Goal: Participate in discussion

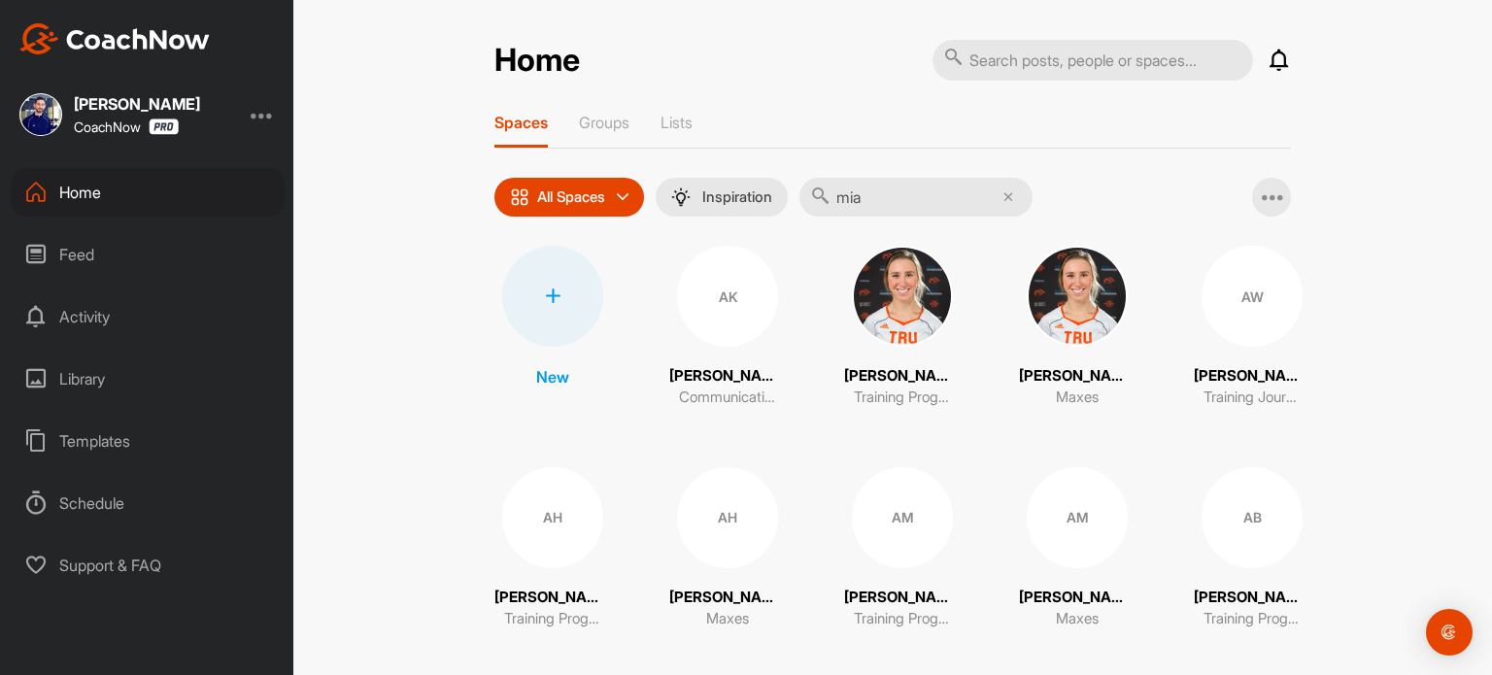
type input "mia"
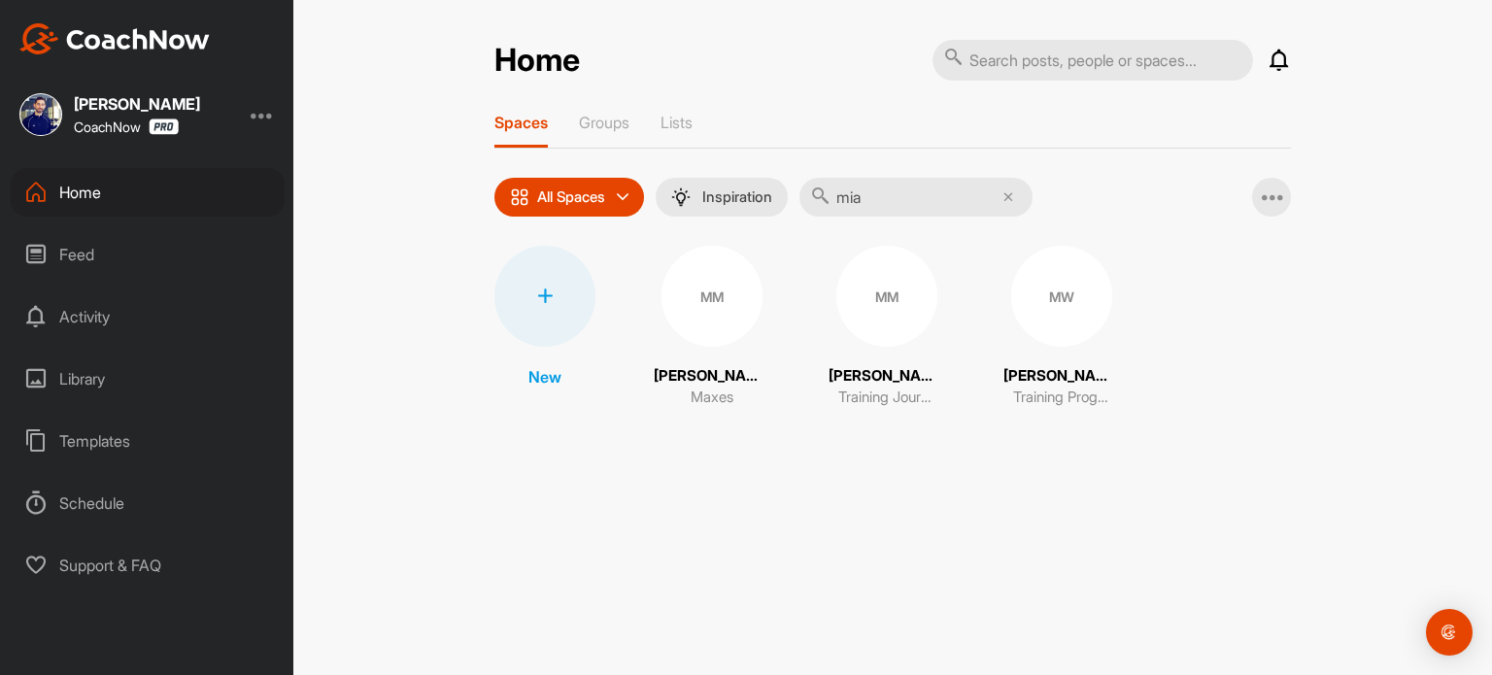
click at [862, 333] on div "MM" at bounding box center [886, 296] width 101 height 101
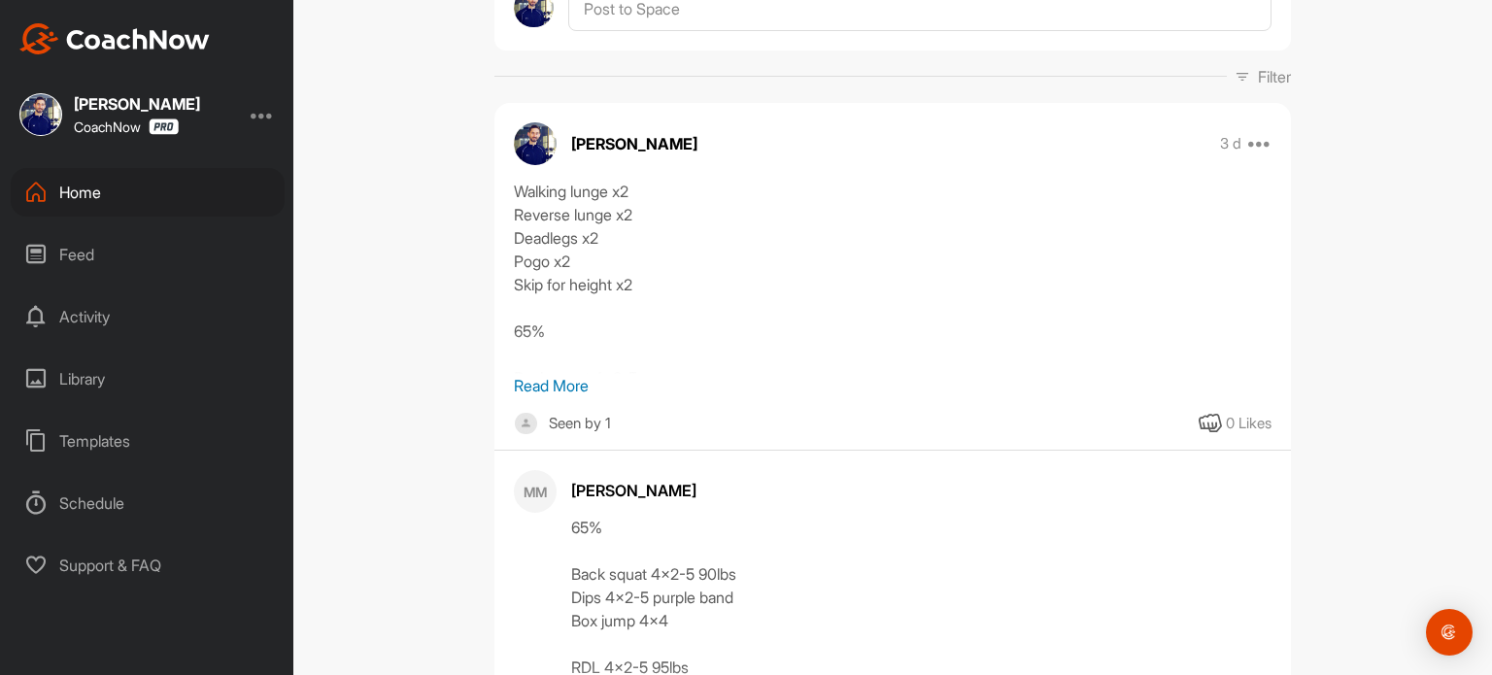
scroll to position [249, 0]
click at [550, 378] on p "Read More" at bounding box center [893, 384] width 758 height 23
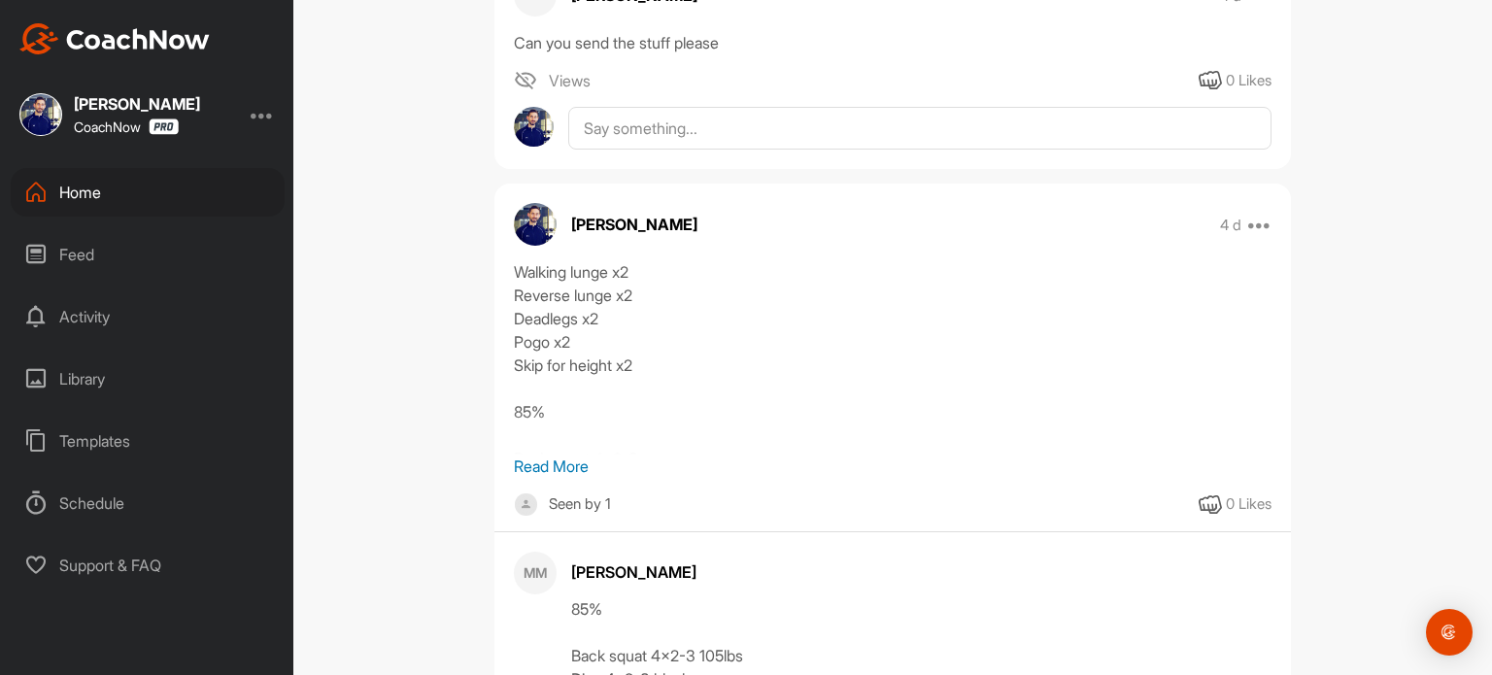
scroll to position [2273, 0]
click at [524, 467] on p "Read More" at bounding box center [893, 466] width 758 height 23
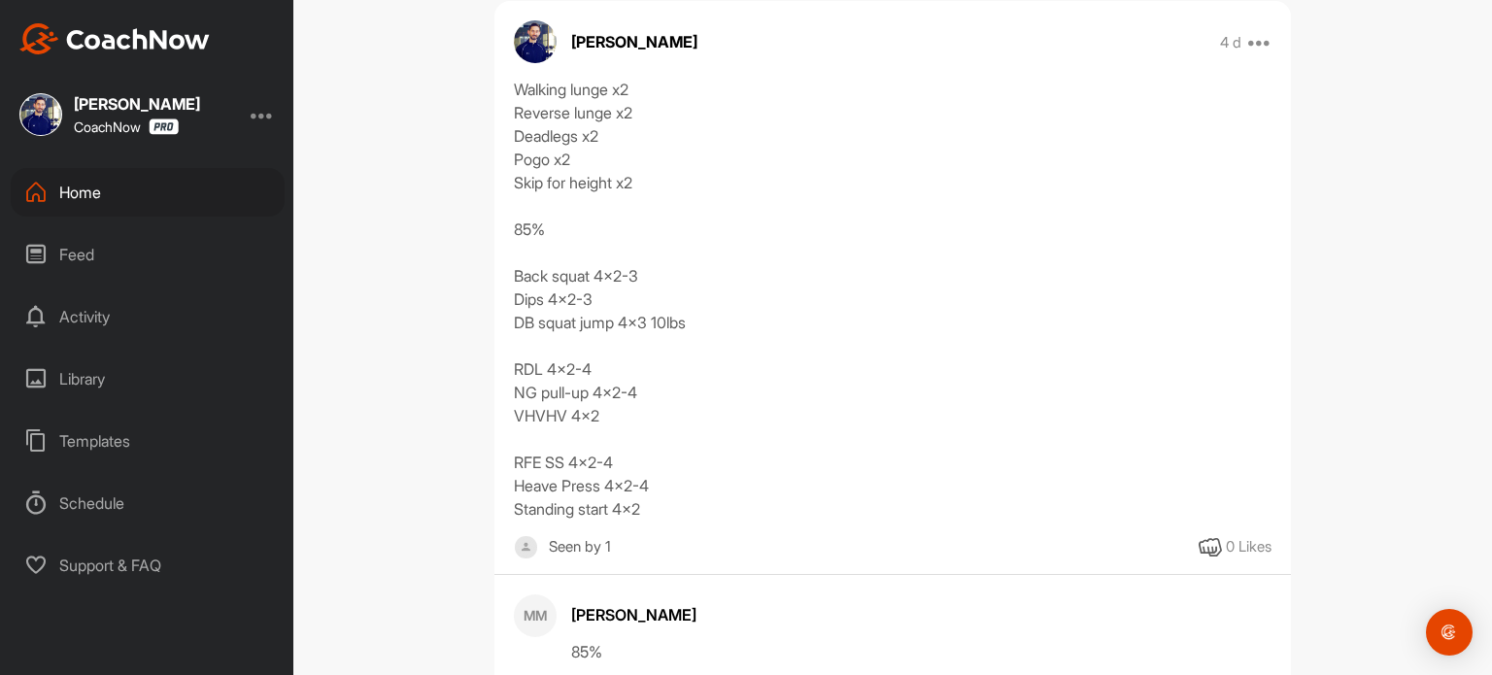
scroll to position [2455, 0]
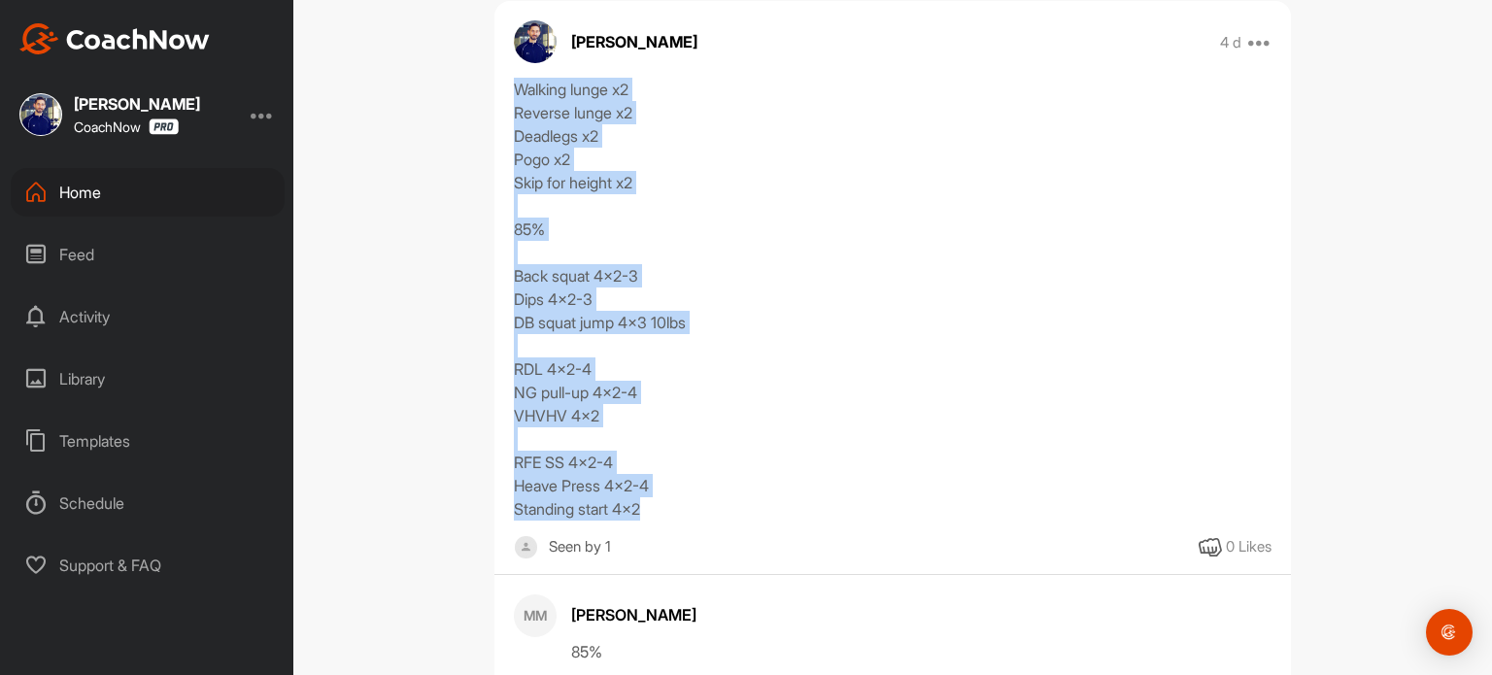
drag, startPoint x: 643, startPoint y: 504, endPoint x: 491, endPoint y: 88, distance: 442.4
click at [494, 88] on div "Walking lunge x2 Reverse lunge x2 Deadlegs x2 Pogo x2 Skip for height x2 85% Ba…" at bounding box center [892, 299] width 796 height 443
copy div "Walking lunge x2 Reverse lunge x2 Deadlegs x2 Pogo x2 Skip for height x2 85% Ba…"
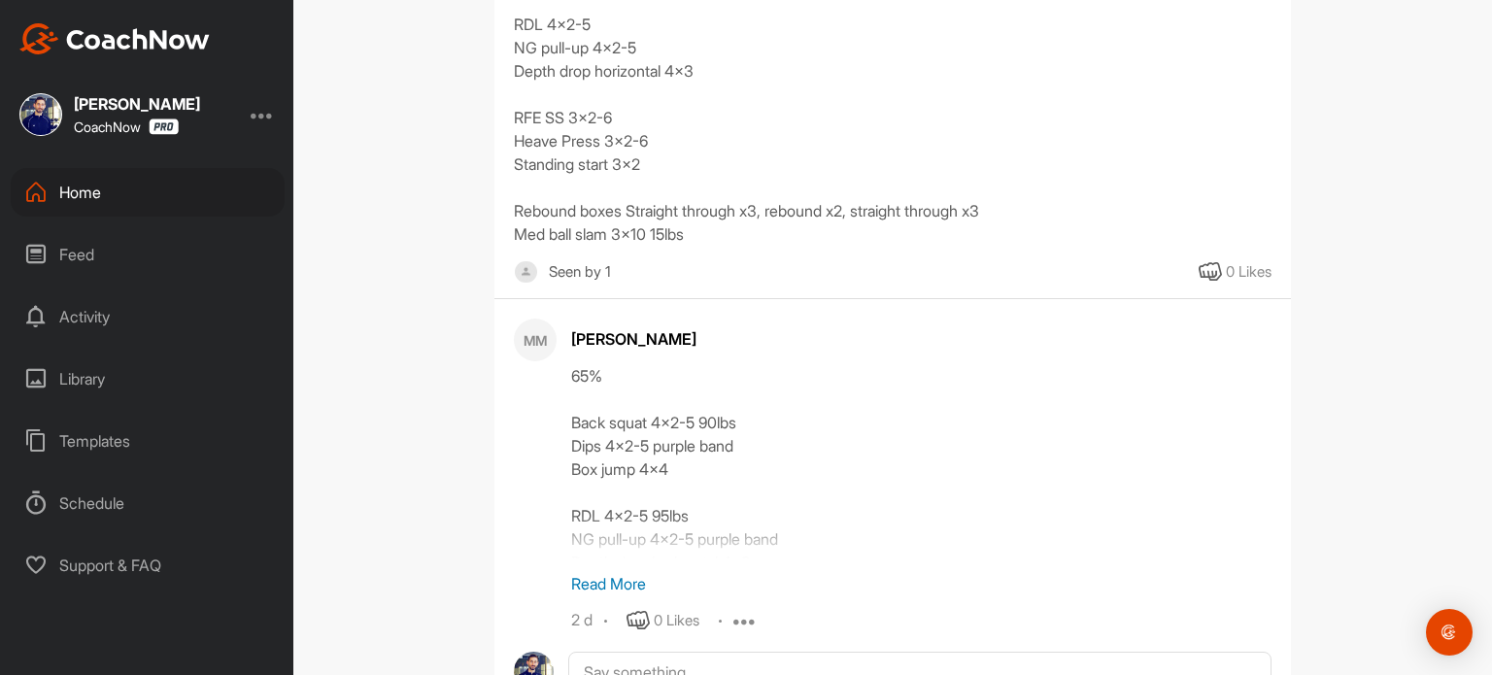
scroll to position [0, 0]
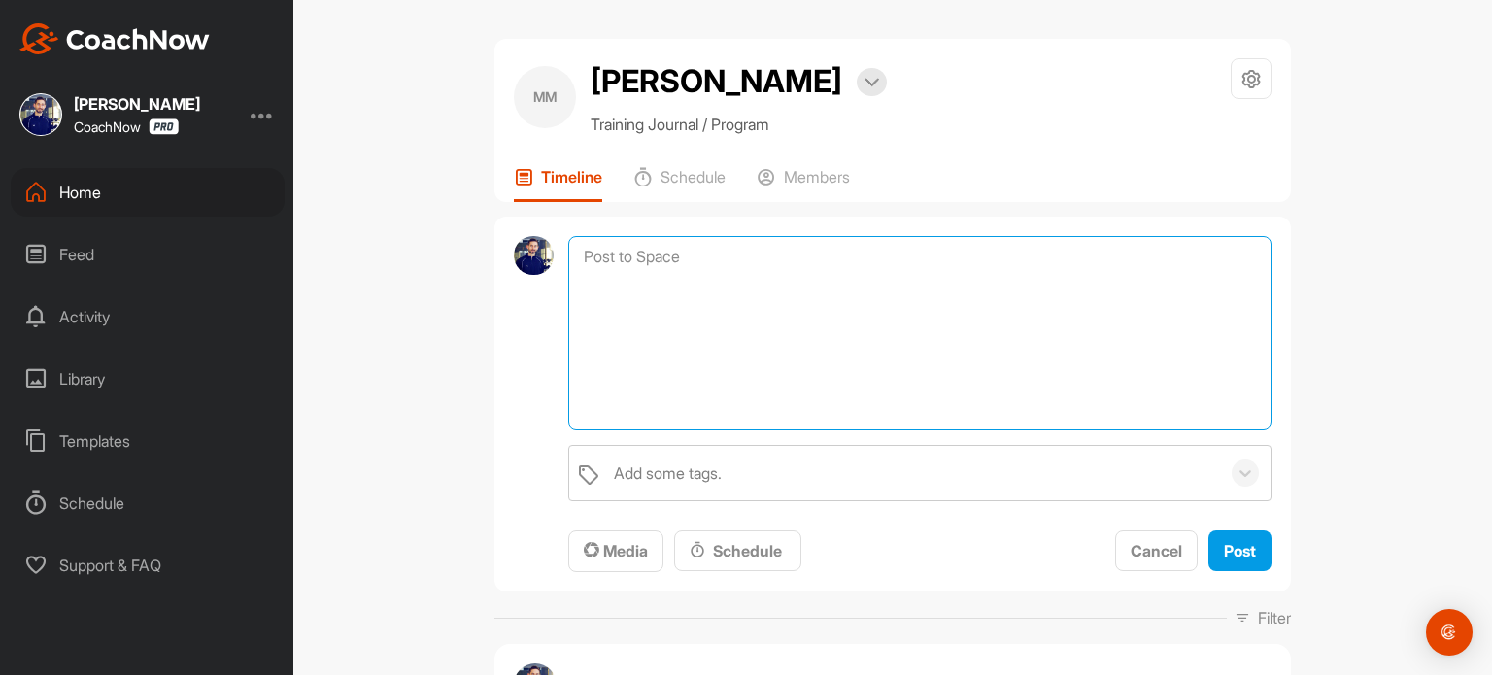
drag, startPoint x: 610, startPoint y: 255, endPoint x: 592, endPoint y: 255, distance: 17.5
click at [592, 255] on textarea at bounding box center [919, 333] width 703 height 194
paste textarea "Walking lunge x2 Reverse lunge x2 Deadlegs x2 Pogo x2 Skip for height x2 85% Ba…"
click at [586, 397] on textarea "Walking lunge x2 Reverse lunge x2 Deadlegs x2 Pogo x2 Skip for height x2 85% Ba…" at bounding box center [919, 333] width 703 height 194
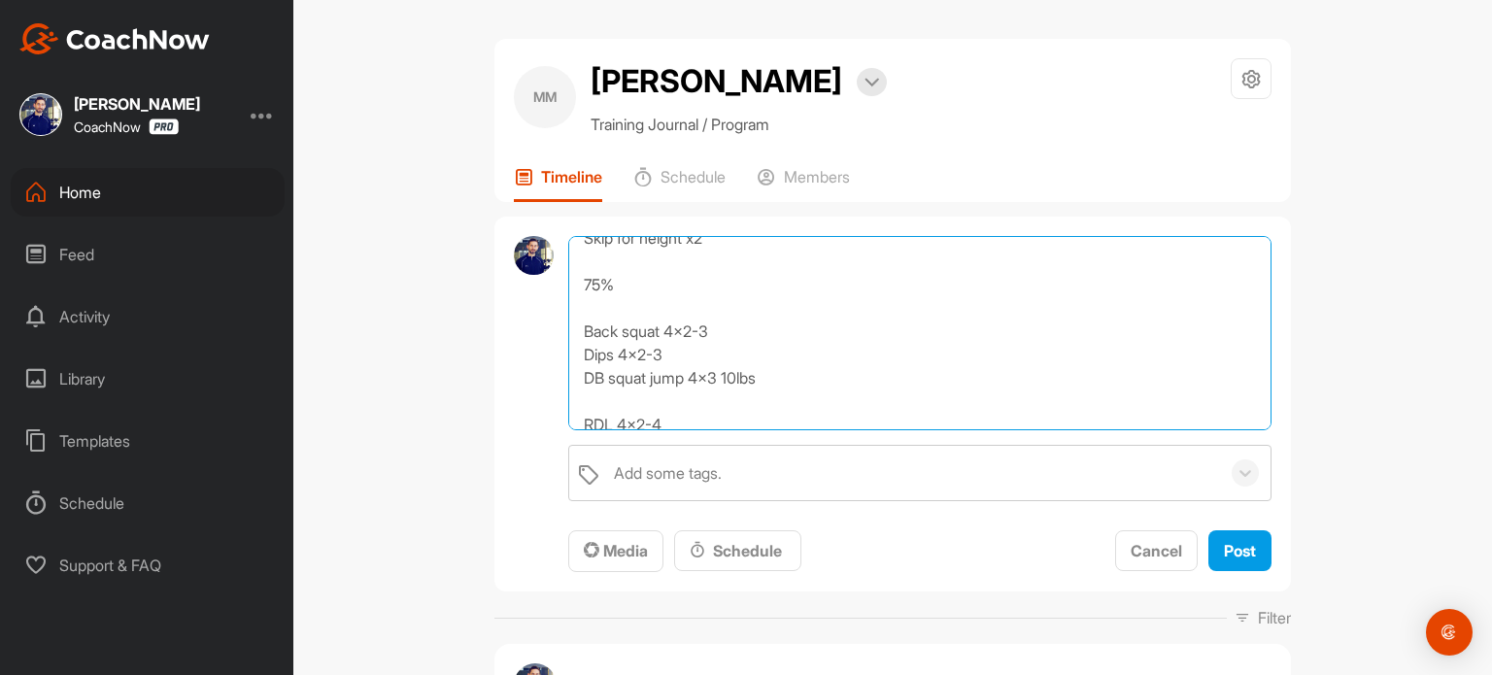
scroll to position [139, 0]
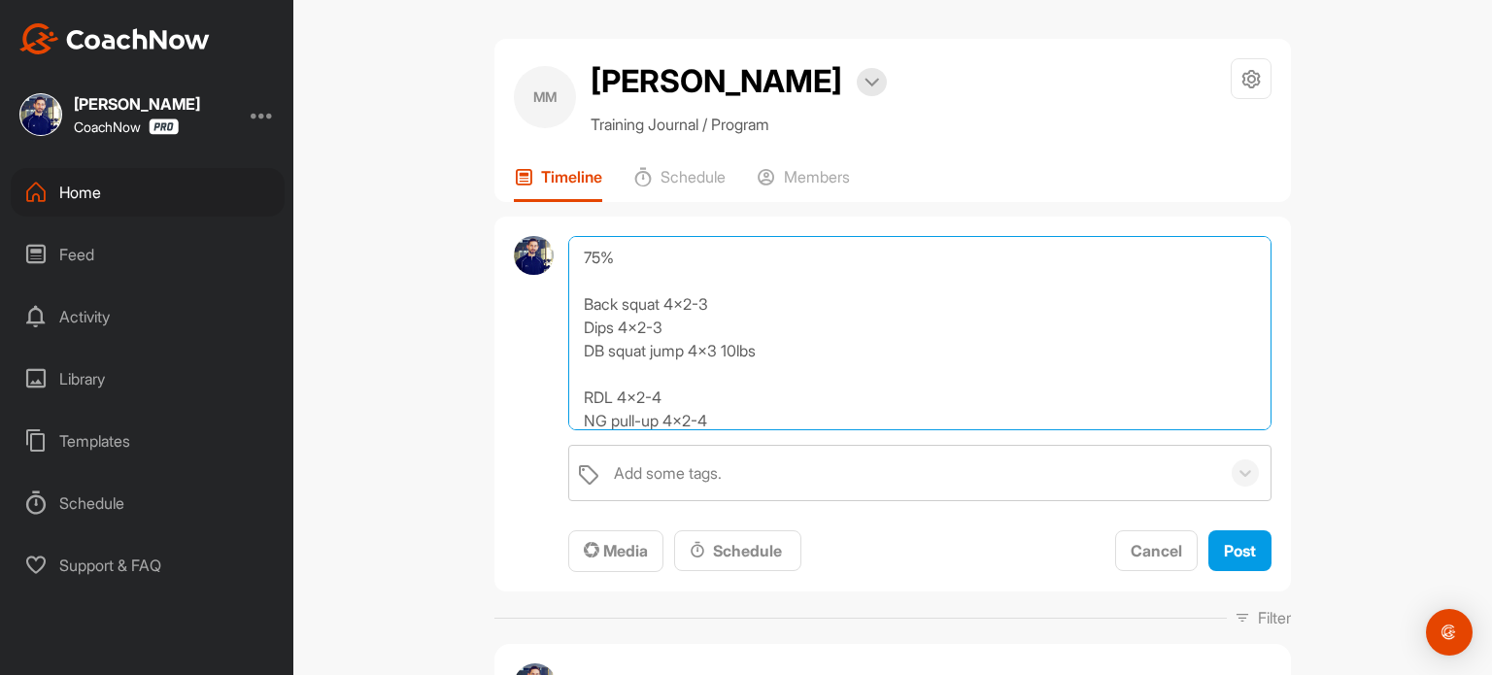
click at [732, 305] on textarea "Walking lunge x2 Reverse lunge x2 Deadlegs x2 Pogo x2 Skip for height x2 75% Ba…" at bounding box center [919, 333] width 703 height 194
click at [665, 402] on textarea "Walking lunge x2 Reverse lunge x2 Deadlegs x2 Pogo x2 Skip for height x2 75% Ba…" at bounding box center [919, 333] width 703 height 194
click at [717, 417] on textarea "Walking lunge x2 Reverse lunge x2 Deadlegs x2 Pogo x2 Skip for height x2 75% Ba…" at bounding box center [919, 333] width 703 height 194
click at [702, 398] on textarea "Walking lunge x2 Reverse lunge x2 Deadlegs x2 Pogo x2 Skip for height x2 75% Ba…" at bounding box center [919, 333] width 703 height 194
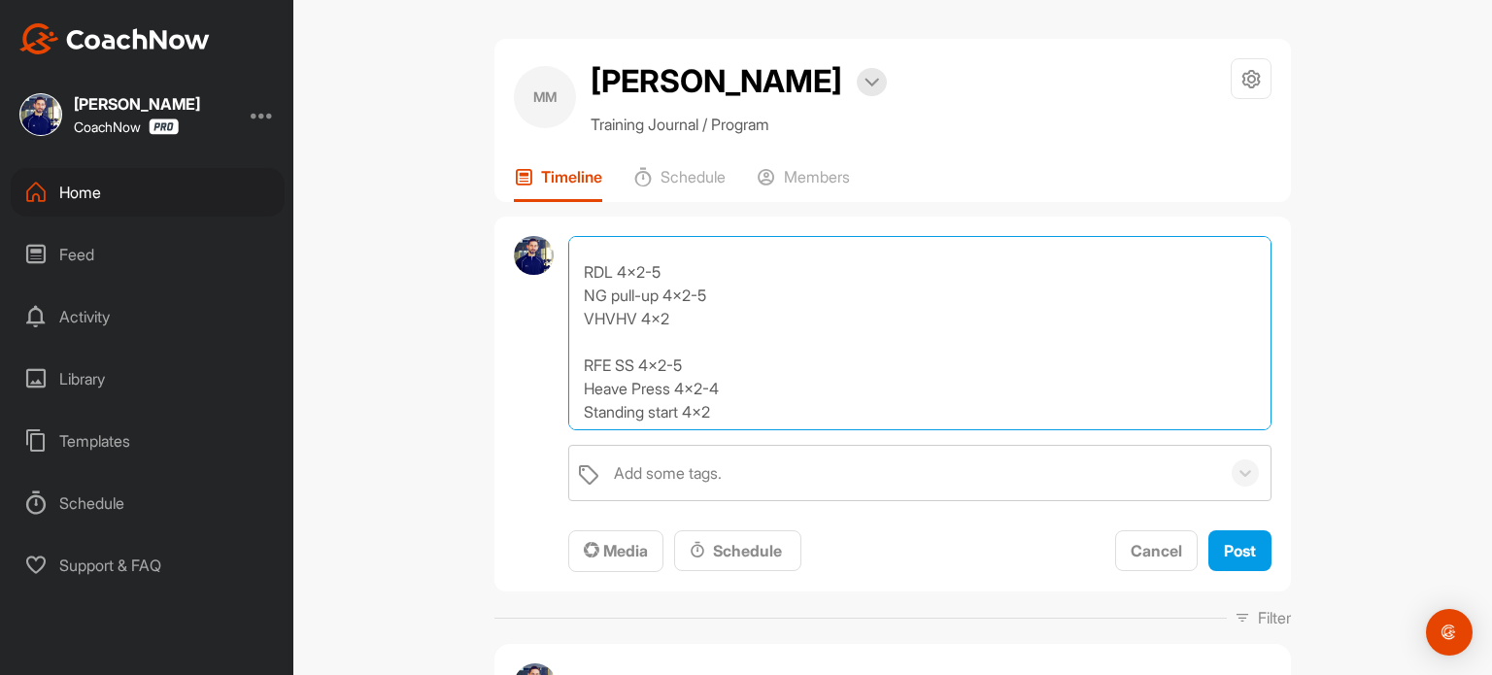
scroll to position [264, 0]
click at [725, 388] on textarea "Walking lunge x2 Reverse lunge x2 Deadlegs x2 Pogo x2 Skip for height x2 75% Ba…" at bounding box center [919, 333] width 703 height 194
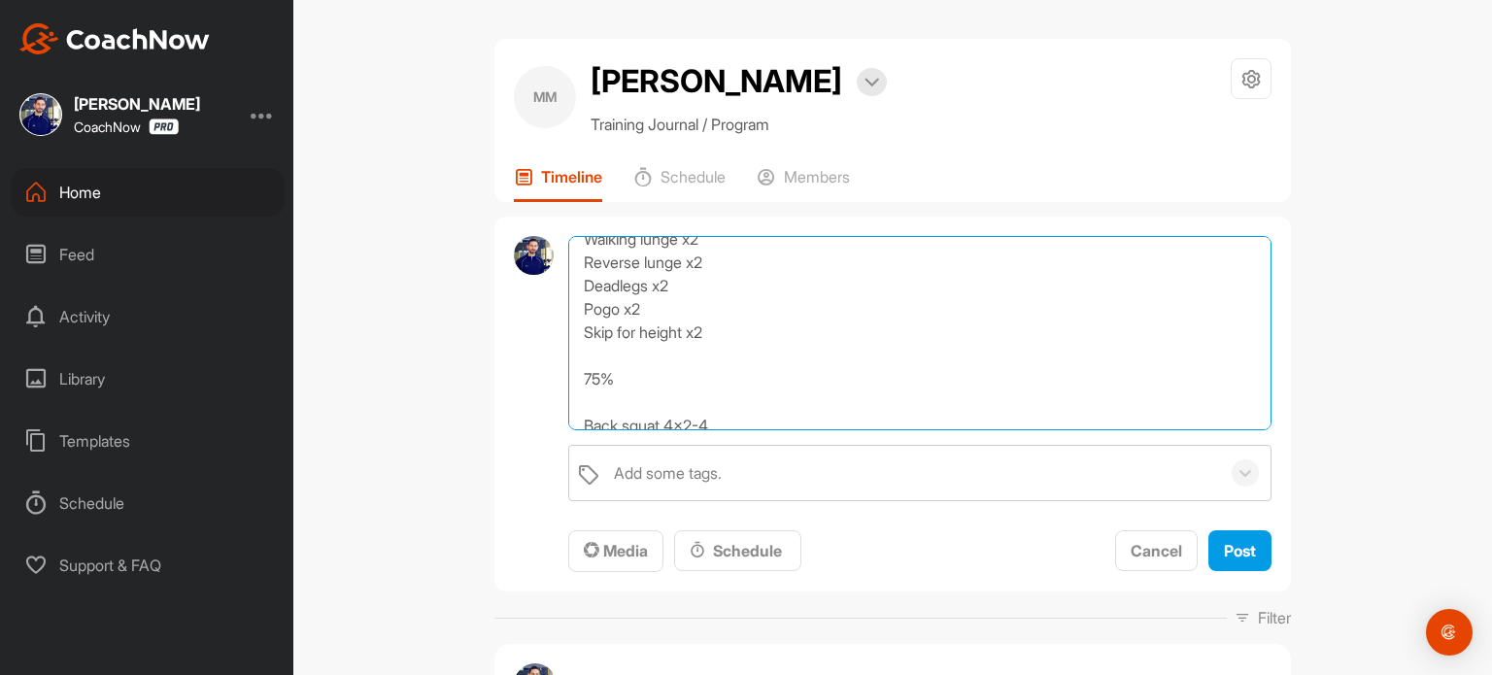
scroll to position [0, 0]
click at [568, 240] on textarea "Walking lunge x2 Reverse lunge x2 Deadlegs x2 Pogo x2 Skip for height x2 75% Ba…" at bounding box center [919, 333] width 703 height 194
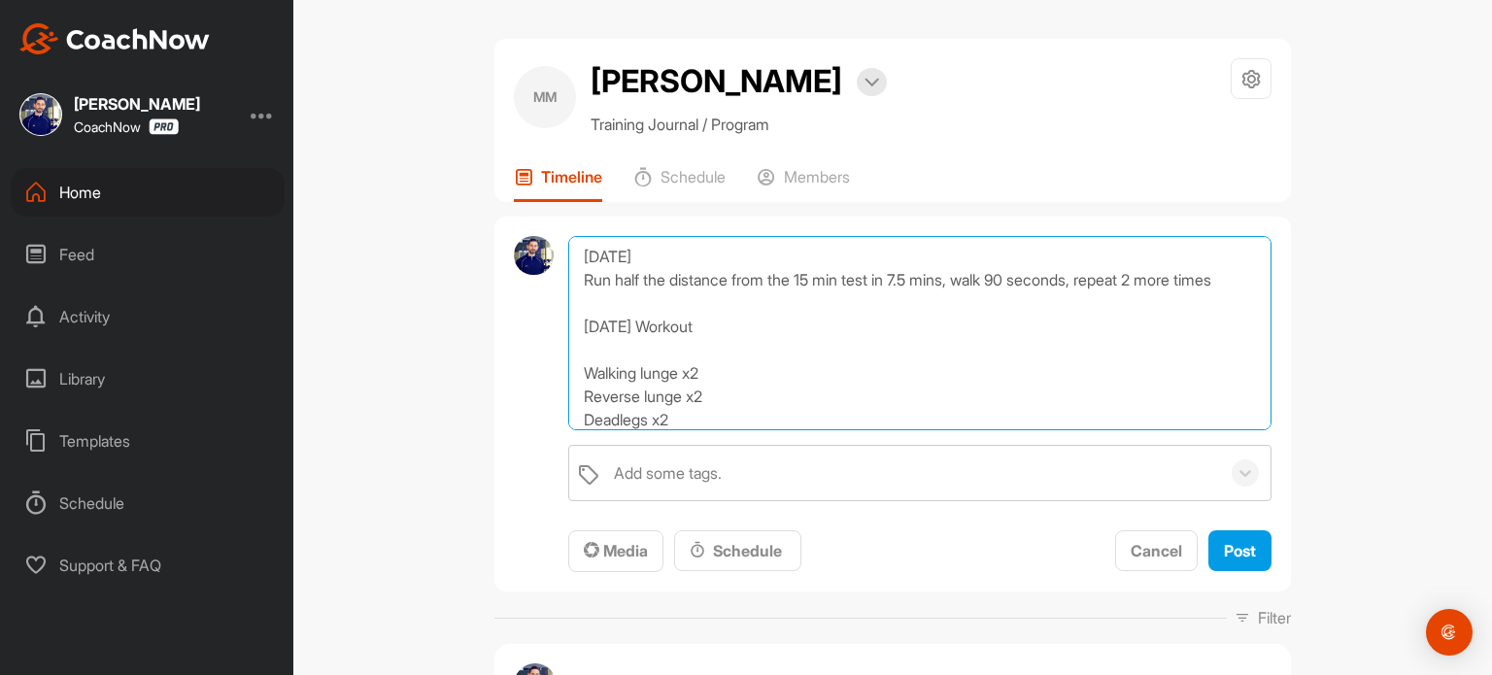
click at [710, 303] on textarea "[DATE] Run half the distance from the 15 min test in 7.5 mins, walk 90 seconds,…" at bounding box center [919, 333] width 703 height 194
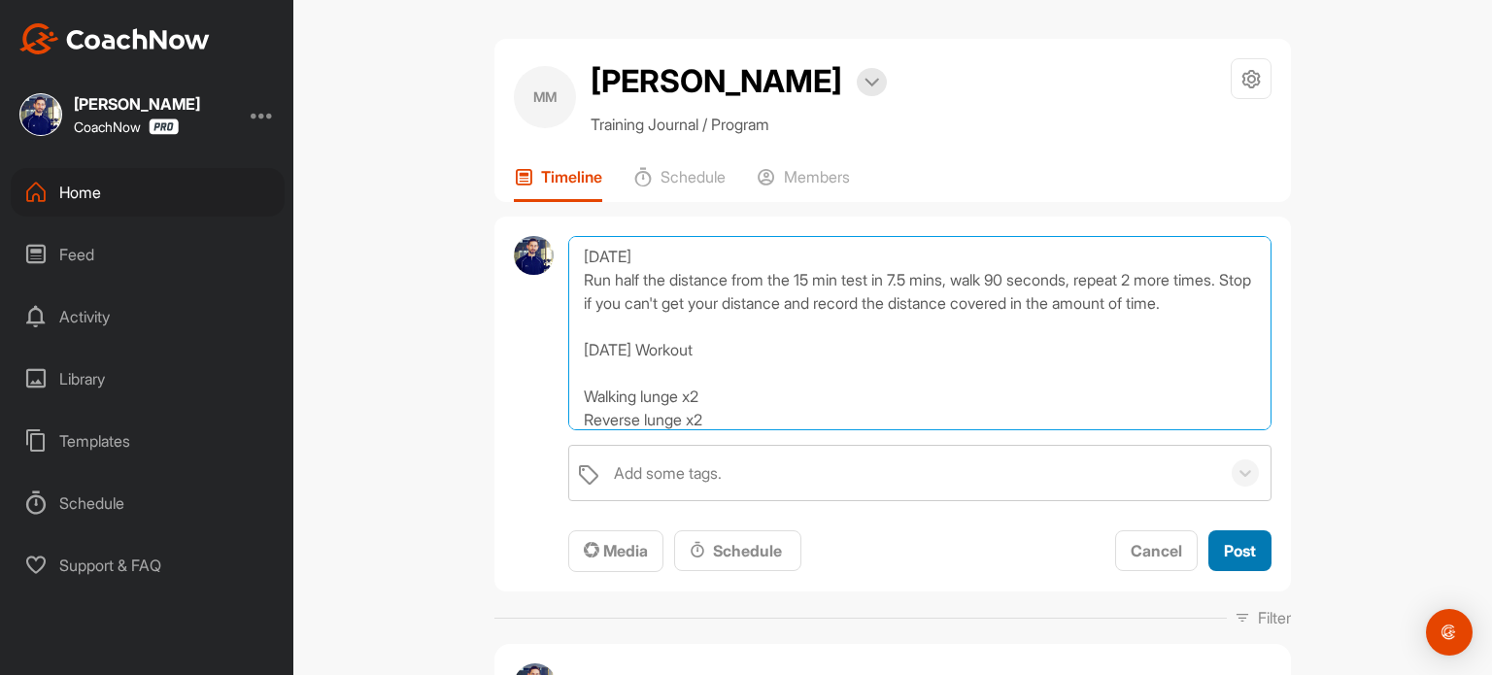
type textarea "[DATE] Run half the distance from the 15 min test in 7.5 mins, walk 90 seconds,…"
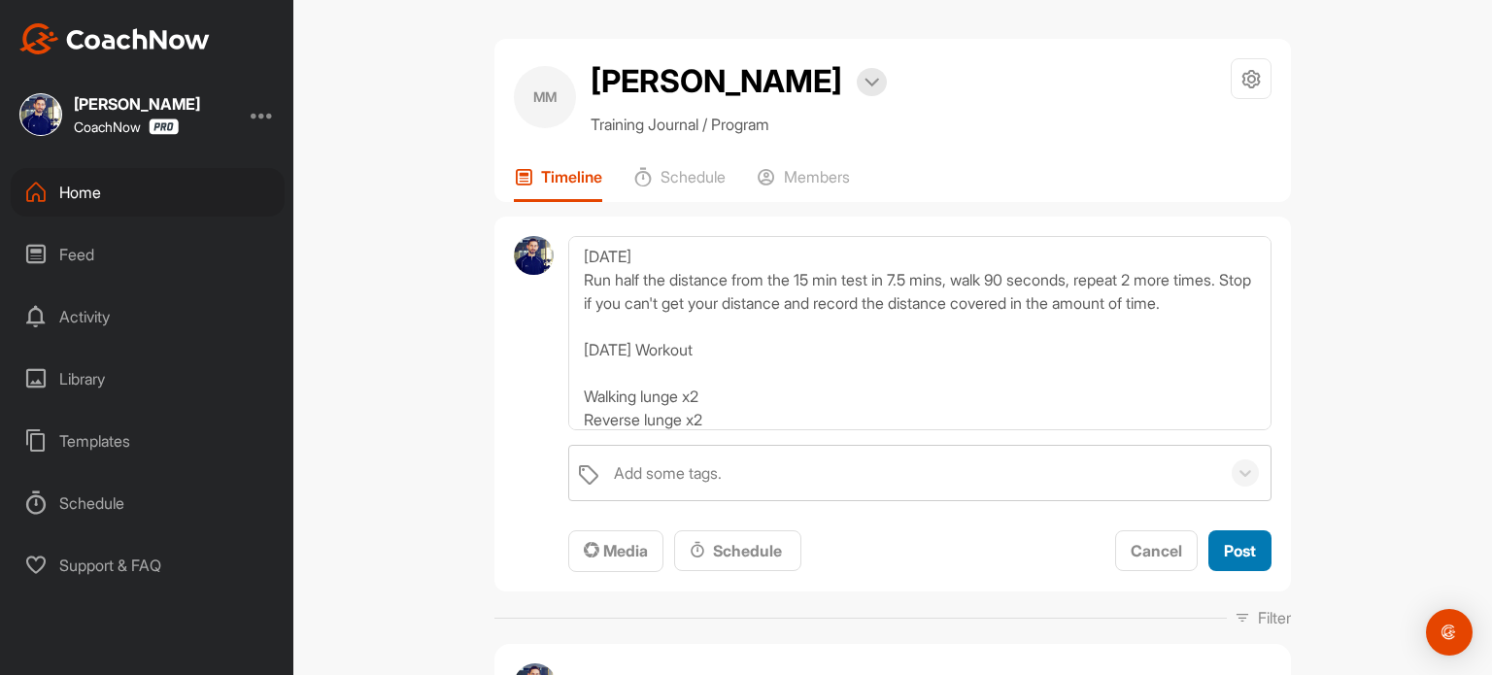
click at [1239, 541] on span "Post" at bounding box center [1240, 550] width 32 height 19
